Goal: Information Seeking & Learning: Learn about a topic

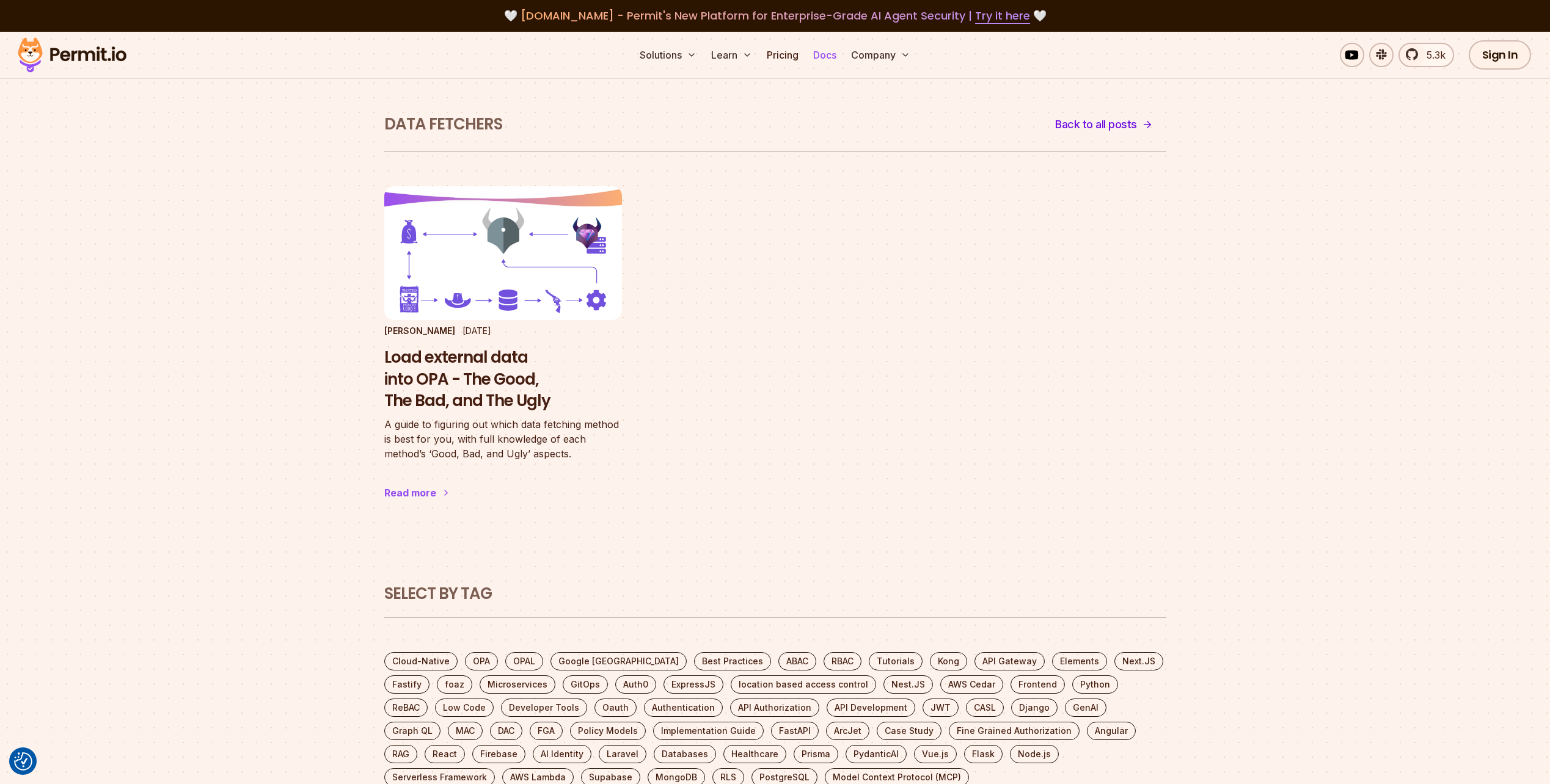
click at [837, 55] on link "Docs" at bounding box center [825, 55] width 33 height 24
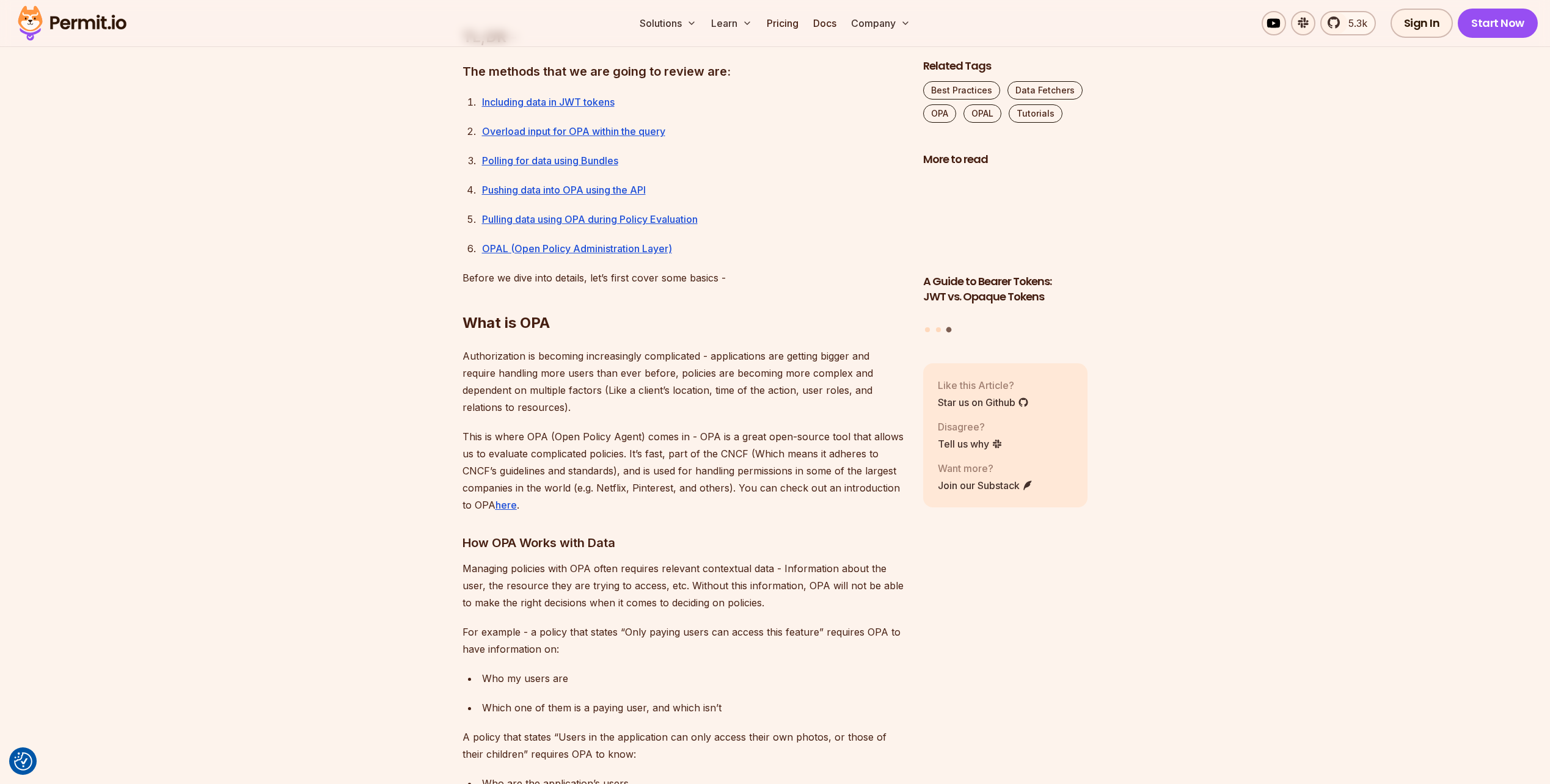
scroll to position [1160, 0]
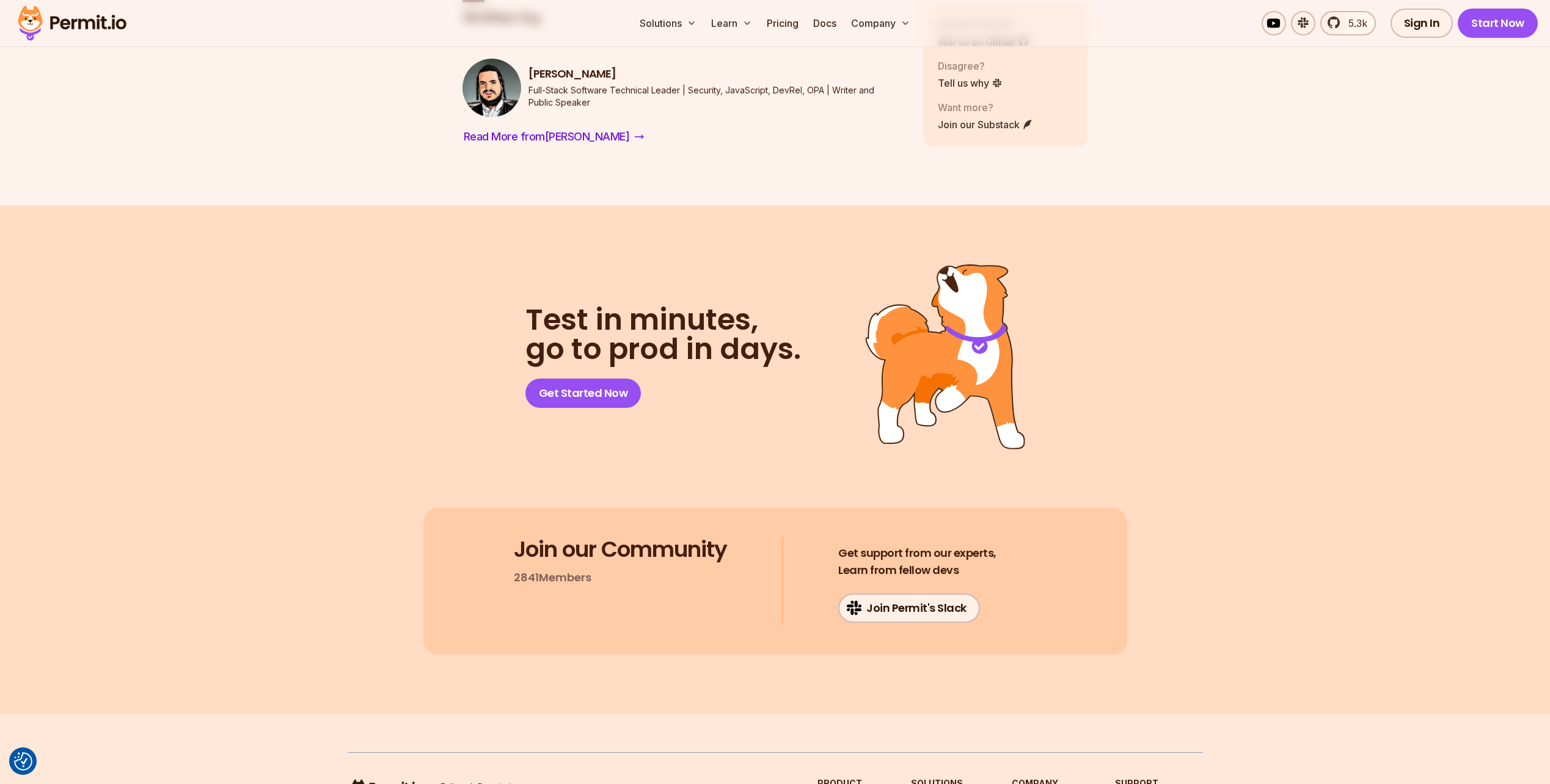
scroll to position [7451, 0]
